Goal: Check status: Check status

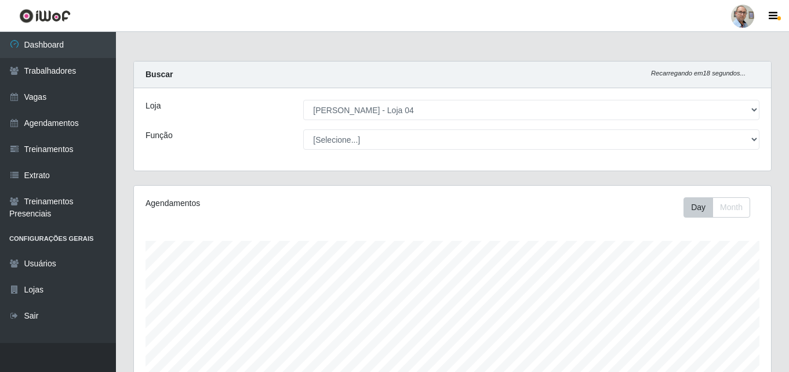
select select "251"
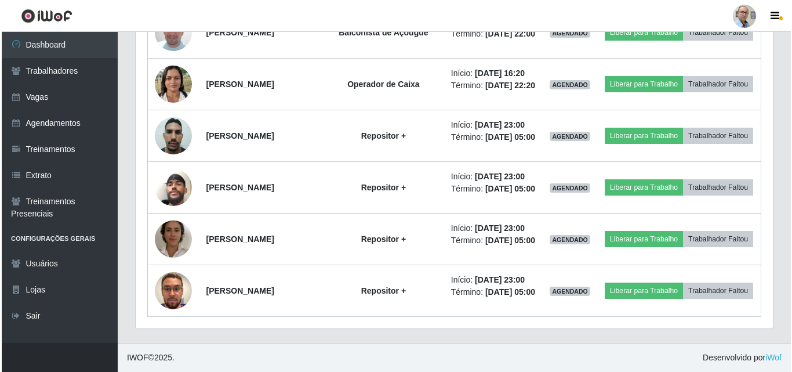
scroll to position [2148, 0]
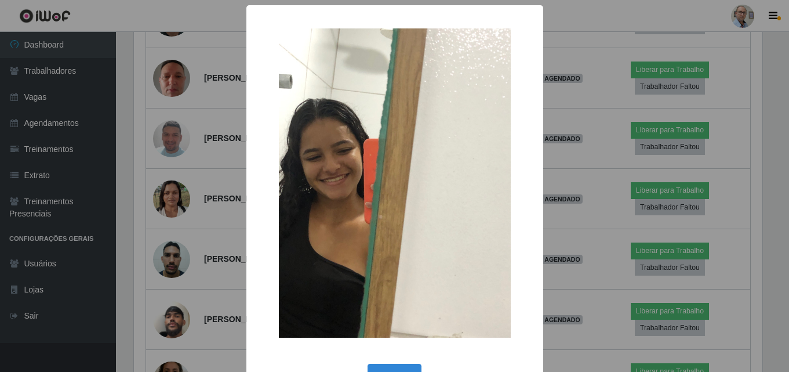
scroll to position [241, 631]
click at [310, 103] on img at bounding box center [396, 182] width 232 height 309
click at [218, 149] on div "× OK Cancel" at bounding box center [396, 186] width 792 height 372
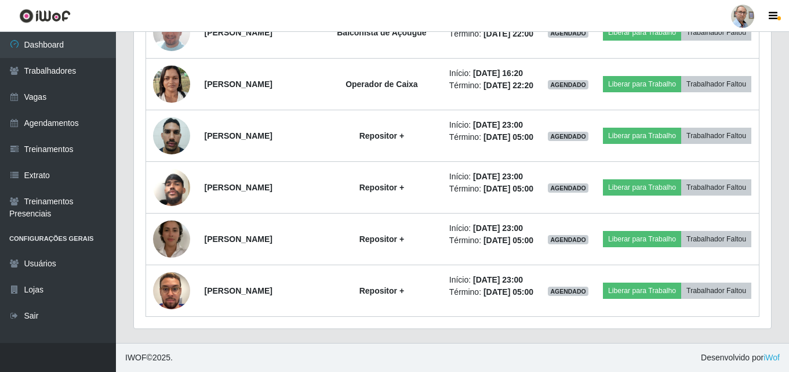
scroll to position [2090, 0]
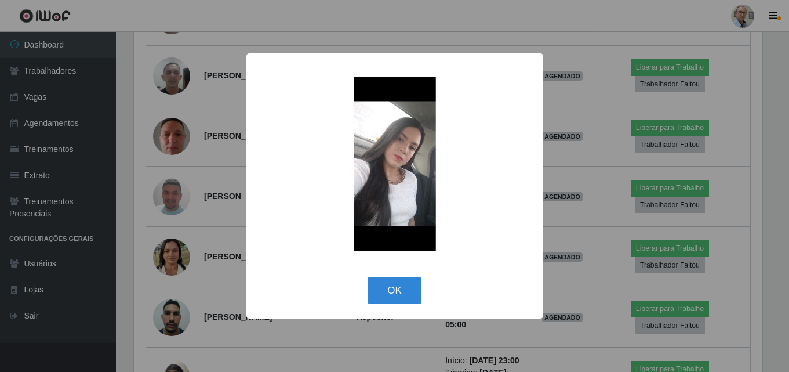
scroll to position [241, 631]
click at [171, 271] on div "× OK Cancel" at bounding box center [396, 186] width 792 height 372
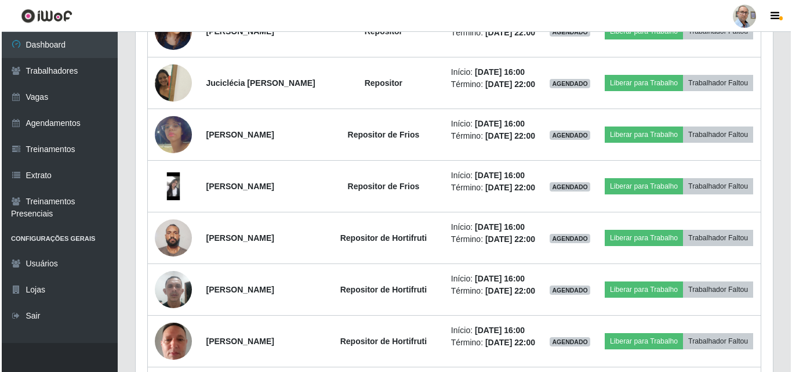
scroll to position [1569, 0]
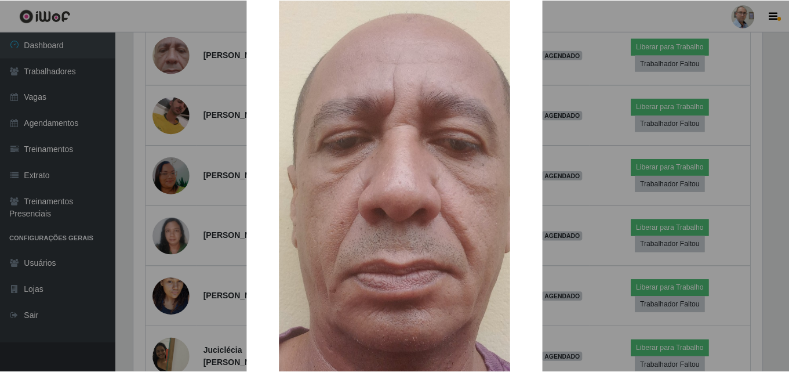
scroll to position [116, 0]
click at [204, 233] on div "× OK Cancel" at bounding box center [396, 186] width 792 height 372
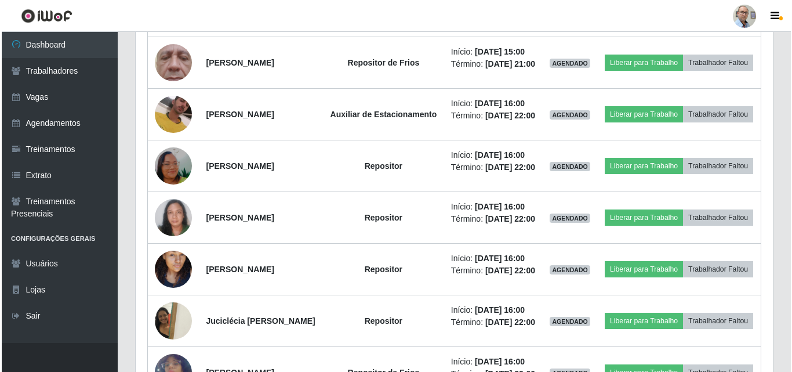
scroll to position [1395, 0]
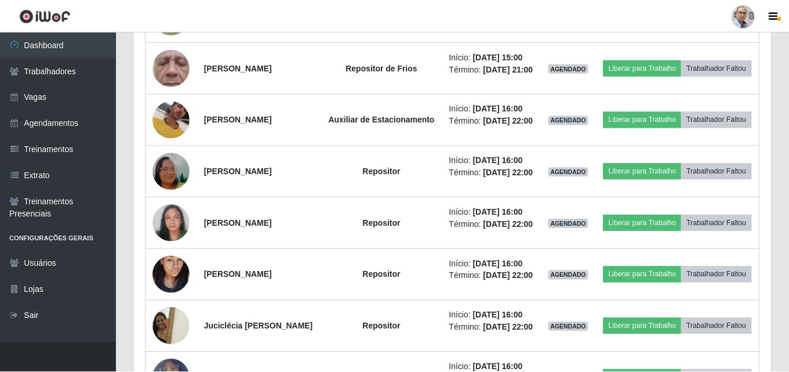
scroll to position [241, 631]
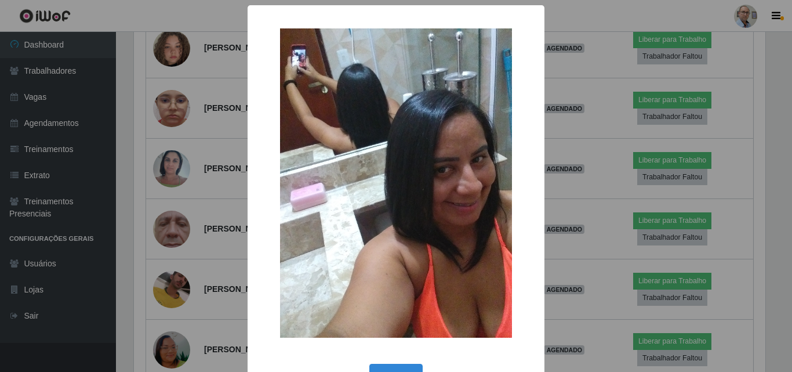
click at [168, 170] on div "× OK Cancel" at bounding box center [396, 186] width 792 height 372
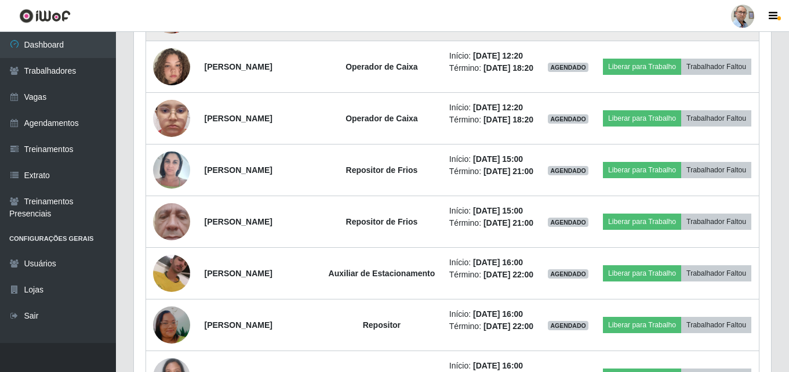
scroll to position [1221, 0]
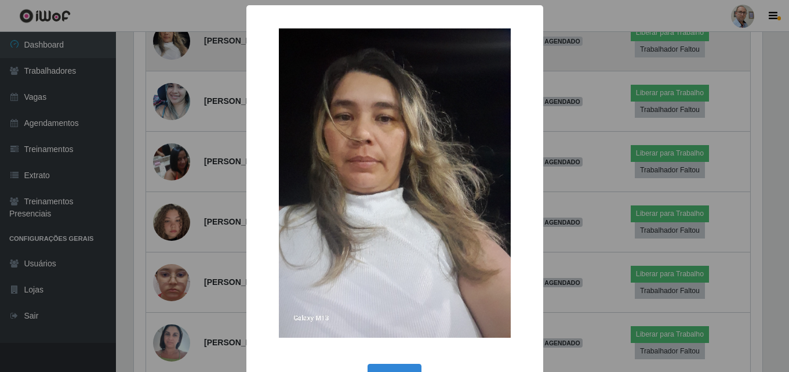
scroll to position [241, 631]
click at [174, 194] on div "× OK Cancel" at bounding box center [396, 186] width 792 height 372
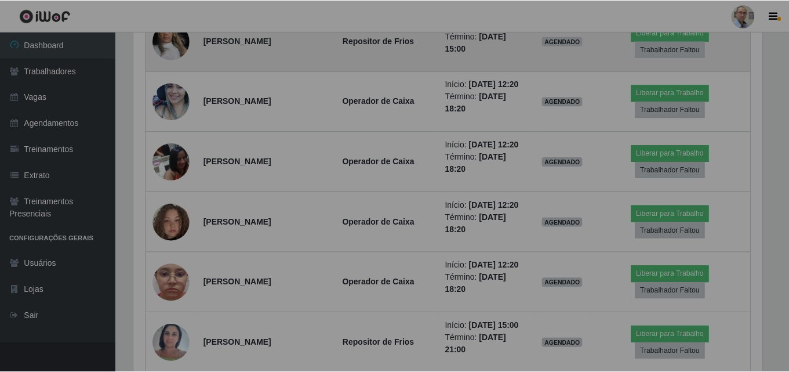
scroll to position [0, 0]
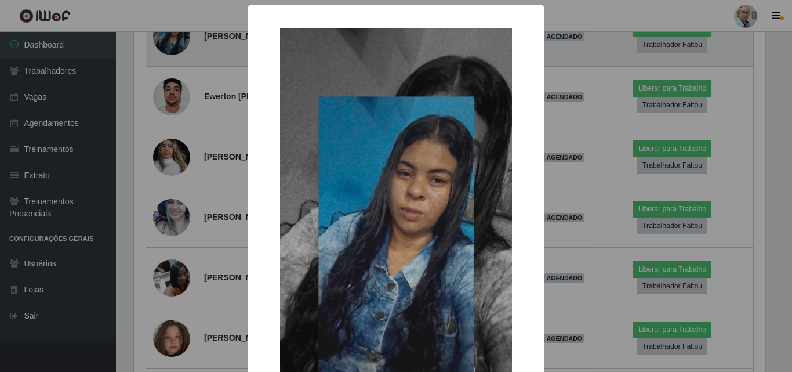
click at [170, 168] on div "× OK Cancel" at bounding box center [396, 186] width 792 height 372
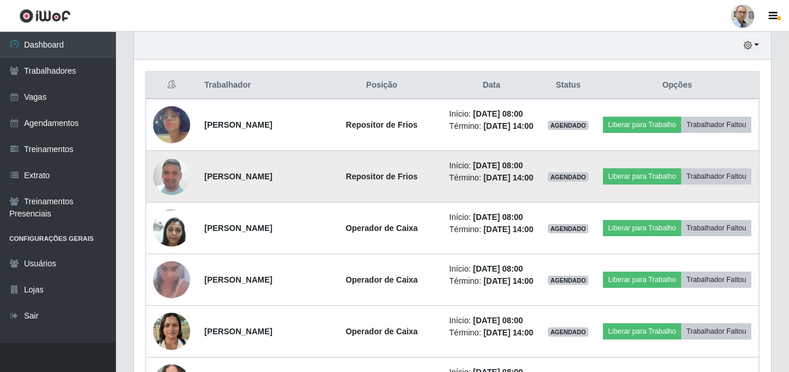
click at [168, 207] on img at bounding box center [171, 176] width 37 height 66
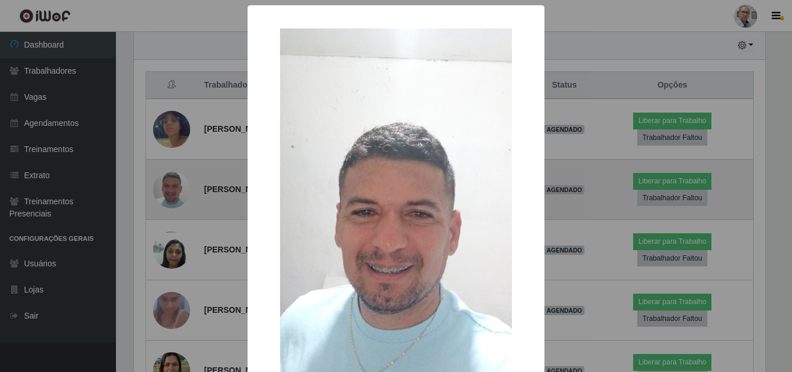
click at [168, 207] on div "× OK Cancel" at bounding box center [396, 186] width 792 height 372
